Goal: Information Seeking & Learning: Learn about a topic

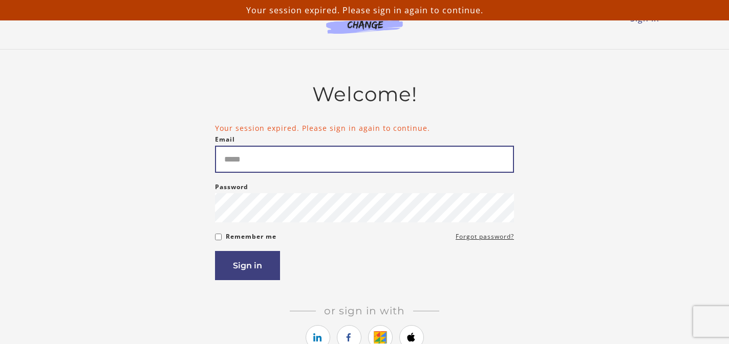
click at [237, 156] on input "Email" at bounding box center [364, 159] width 299 height 27
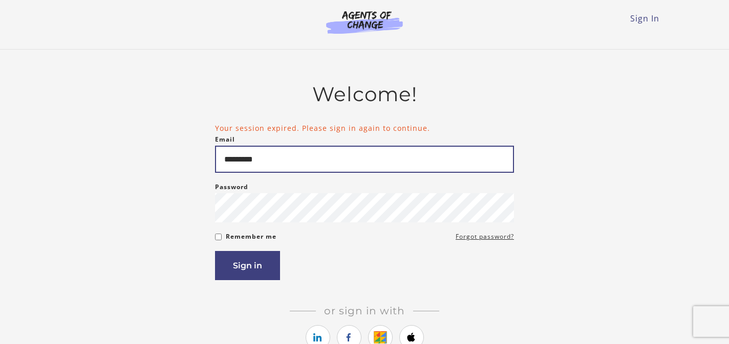
type input "**********"
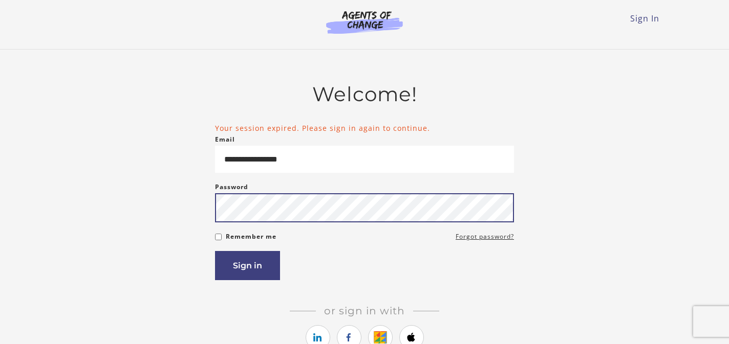
click at [215, 251] on button "Sign in" at bounding box center [247, 265] width 65 height 29
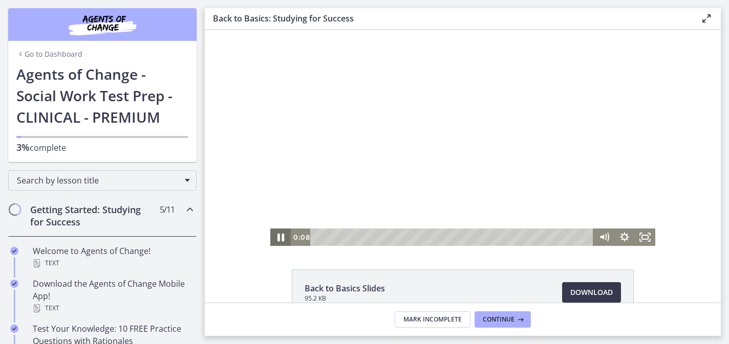
click at [279, 237] on icon "Pause" at bounding box center [280, 238] width 7 height 8
